Goal: Communication & Community: Answer question/provide support

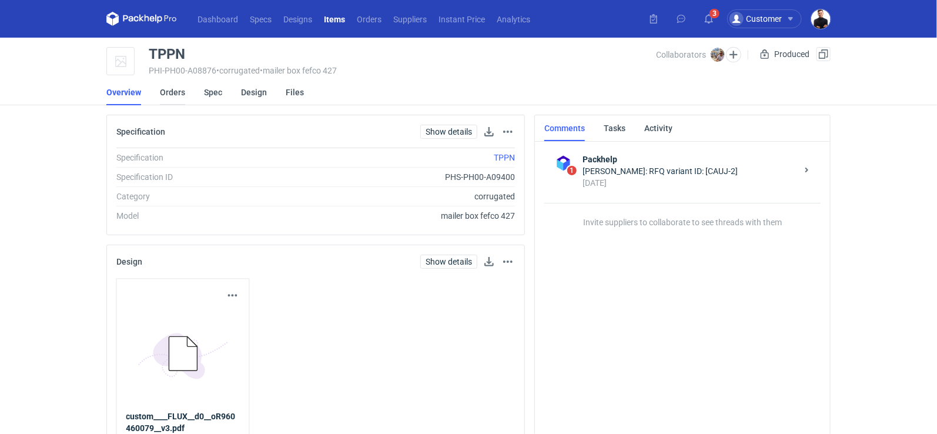
click at [165, 96] on link "Orders" at bounding box center [172, 92] width 25 height 26
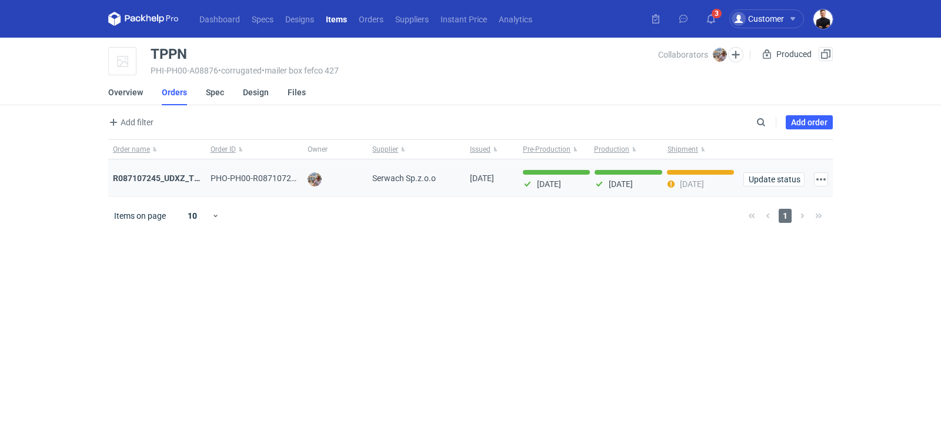
click at [172, 171] on div "R087107245_UDXZ_TPPN" at bounding box center [157, 178] width 98 height 38
click at [165, 180] on strong "R087107245_UDXZ_TPPN" at bounding box center [162, 177] width 98 height 9
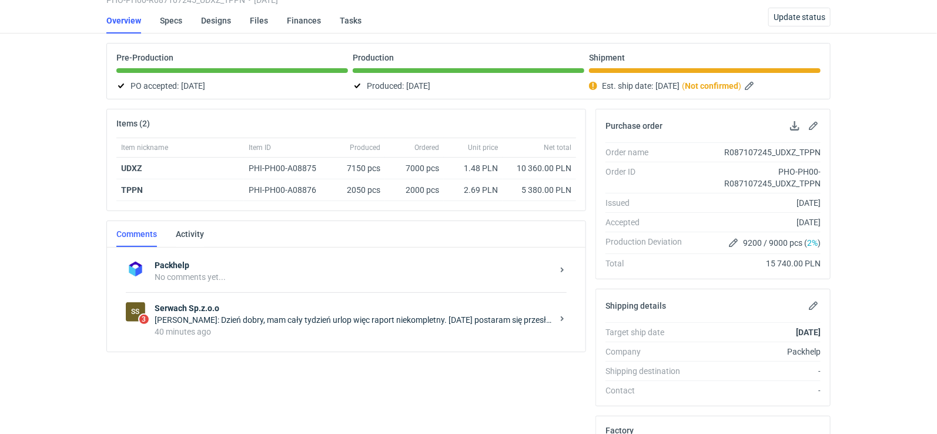
click at [299, 339] on div "SS 3 Serwach Sp.z.o.o [PERSON_NAME]: Dzień dobry, mam cały tydzień urlop więc r…" at bounding box center [346, 319] width 441 height 55
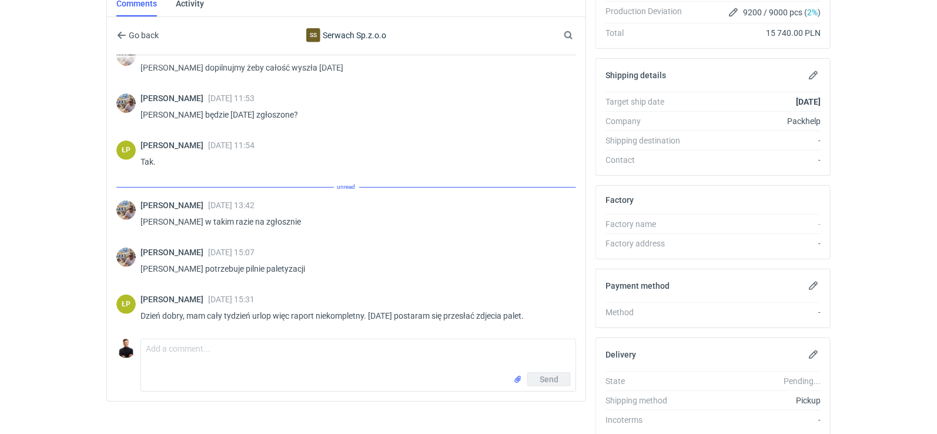
scroll to position [342, 0]
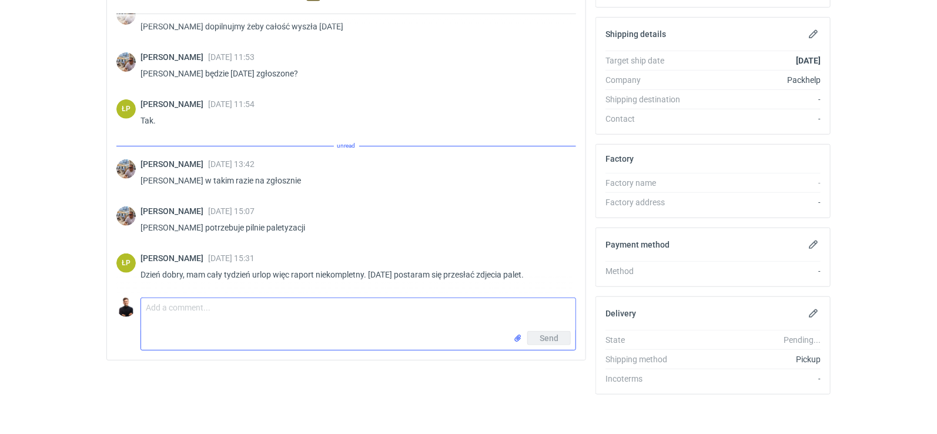
click at [279, 310] on textarea "Comment message" at bounding box center [358, 314] width 434 height 33
